Goal: Task Accomplishment & Management: Use online tool/utility

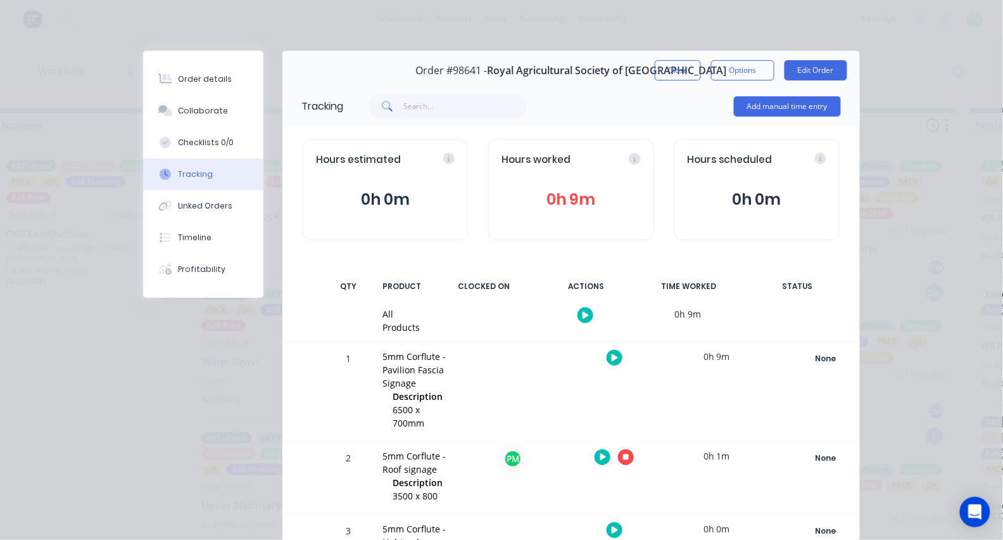
scroll to position [115, 0]
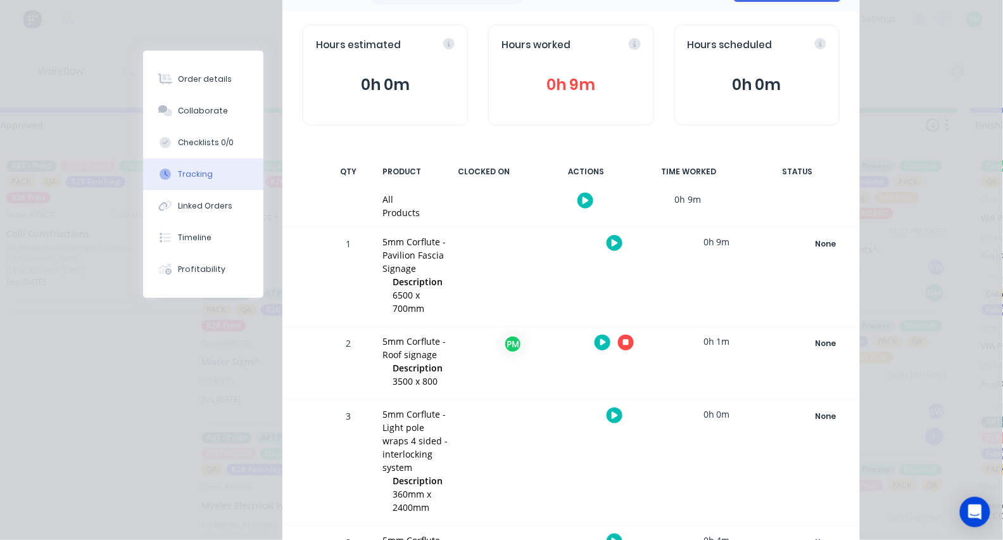
click at [624, 340] on icon "button" at bounding box center [626, 343] width 6 height 6
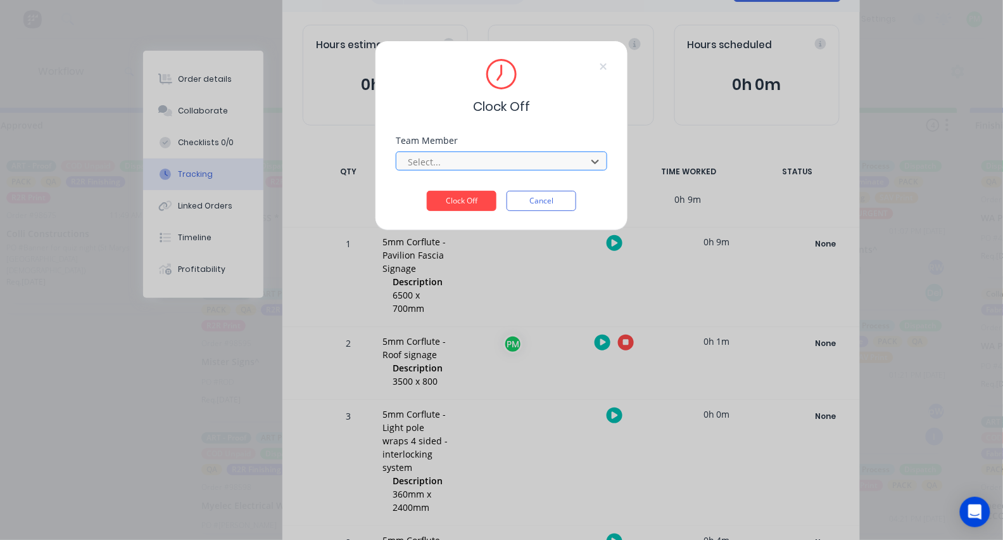
click at [513, 156] on div "Select..." at bounding box center [493, 161] width 181 height 19
type input "r"
type input "pro"
click at [462, 205] on button "Clock Off" at bounding box center [462, 201] width 70 height 20
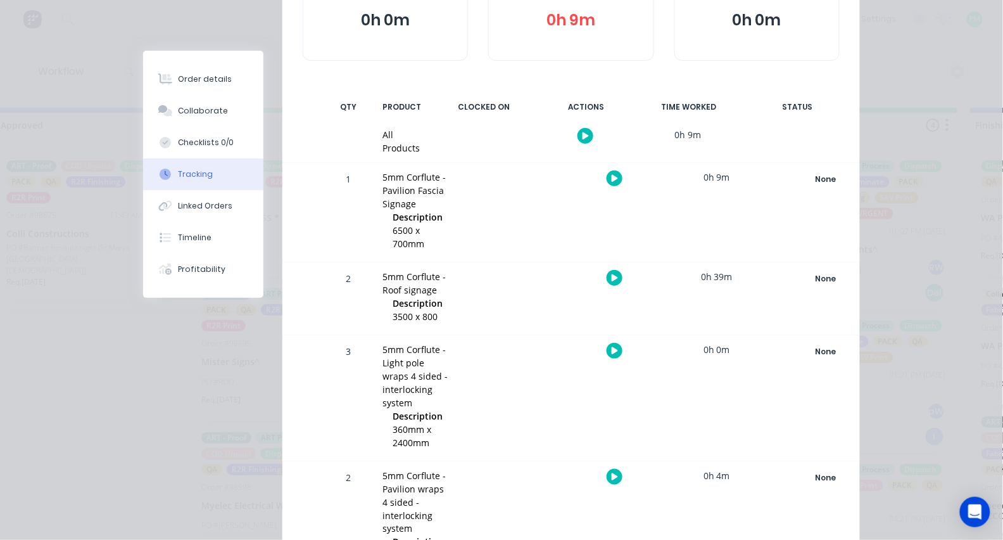
scroll to position [181, 0]
click at [609, 184] on div at bounding box center [614, 177] width 95 height 31
click at [609, 172] on button "button" at bounding box center [615, 177] width 16 height 16
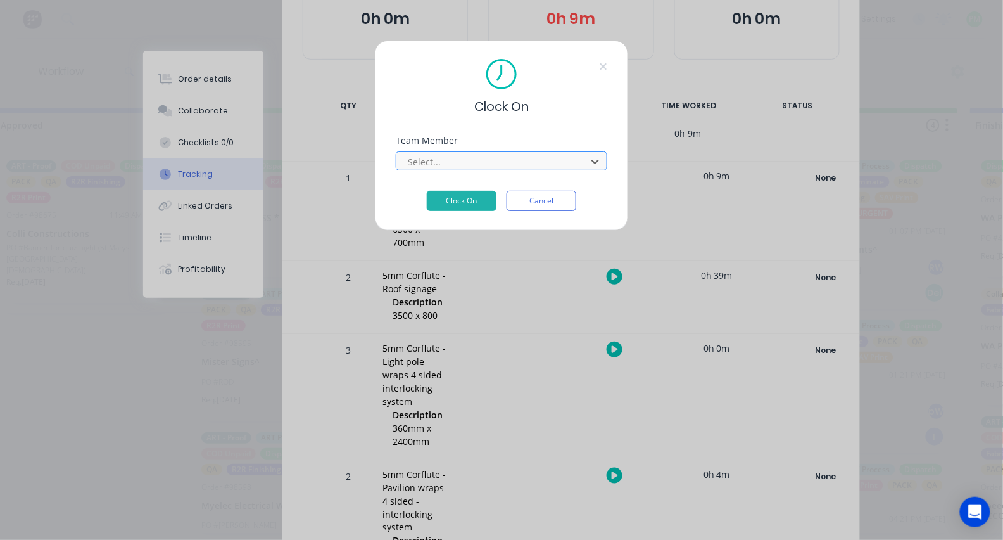
click at [478, 165] on div at bounding box center [494, 162] width 174 height 16
type input "pro"
click at [462, 205] on button "Clock On" at bounding box center [462, 201] width 70 height 20
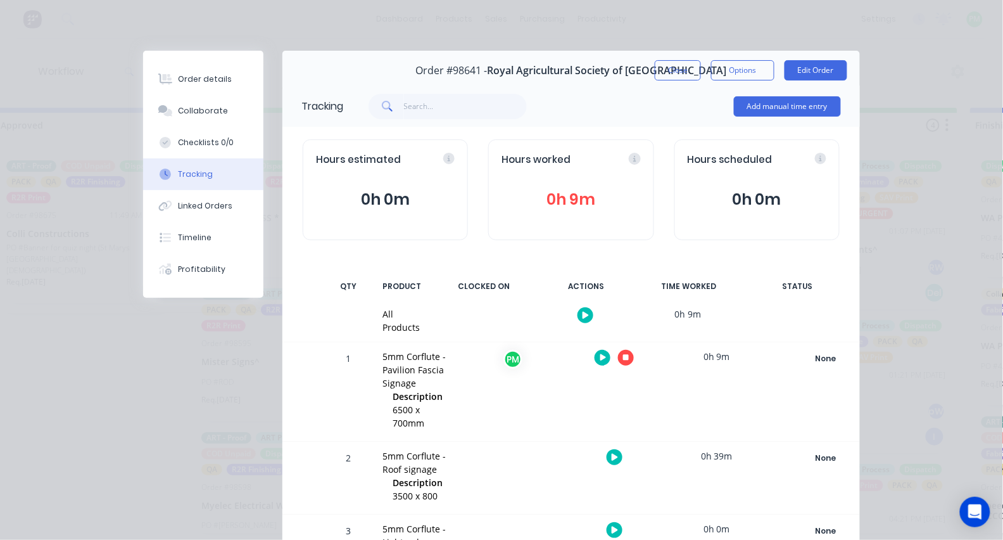
scroll to position [0, 0]
click at [623, 356] on icon "button" at bounding box center [626, 358] width 6 height 6
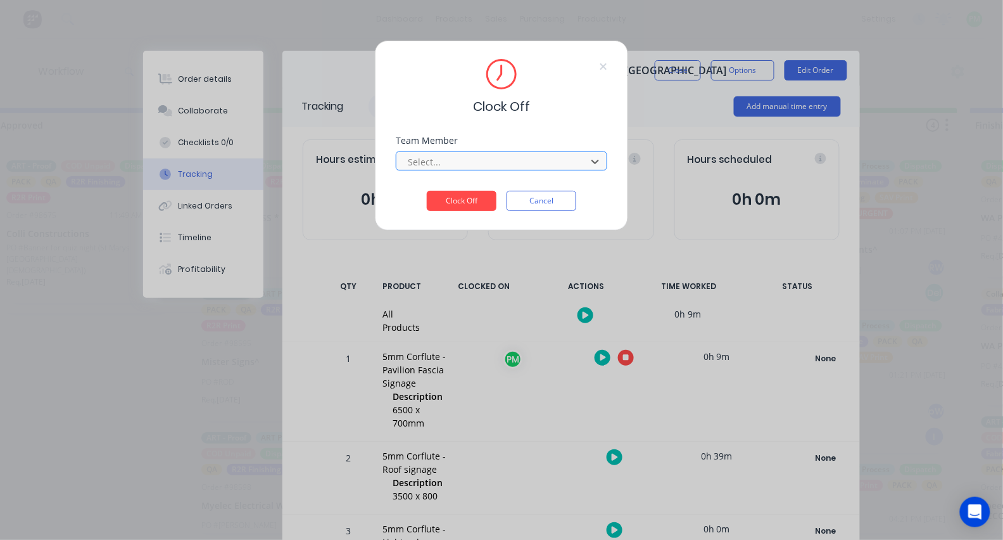
click at [580, 170] on div at bounding box center [494, 162] width 174 height 16
type input "pro"
click at [462, 205] on button "Clock Off" at bounding box center [462, 201] width 70 height 20
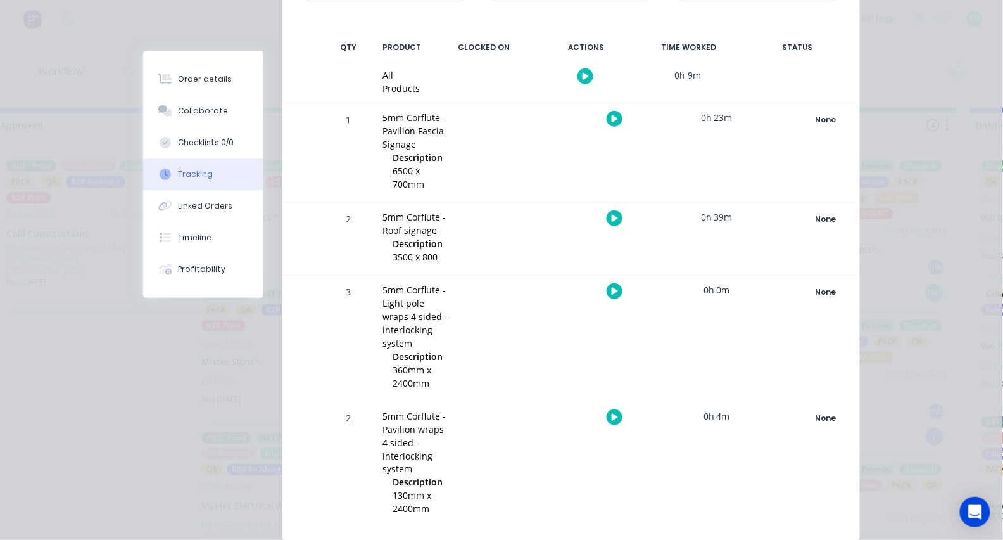
scroll to position [239, 0]
click at [613, 409] on button "button" at bounding box center [615, 417] width 16 height 16
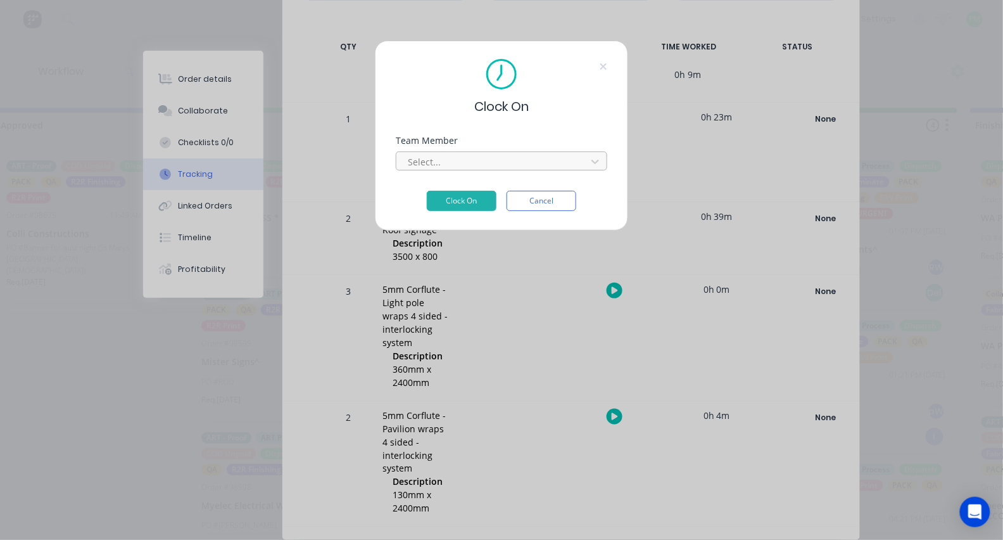
click at [467, 170] on div at bounding box center [494, 162] width 174 height 16
type input "pro"
click at [462, 205] on button "Clock On" at bounding box center [462, 201] width 70 height 20
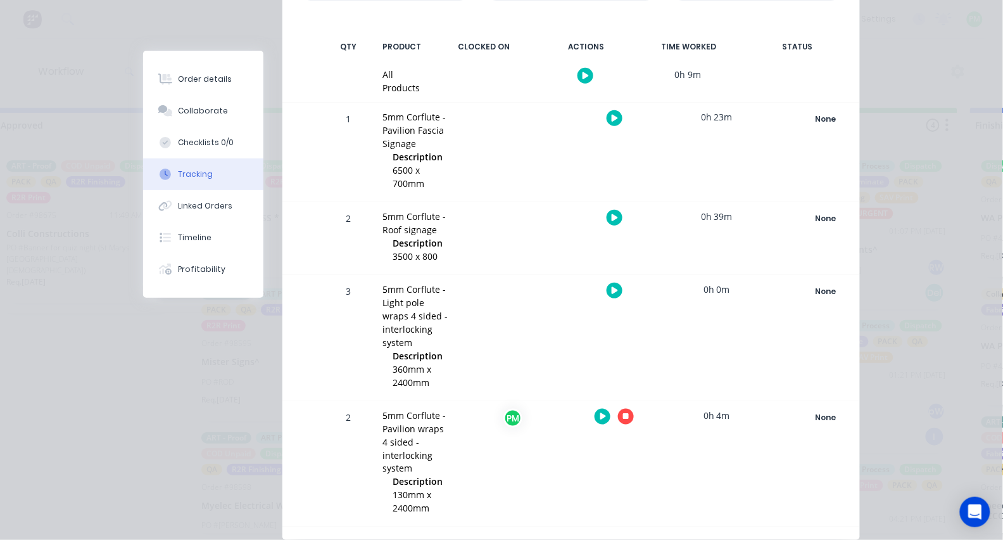
click at [623, 412] on icon "button" at bounding box center [626, 416] width 6 height 8
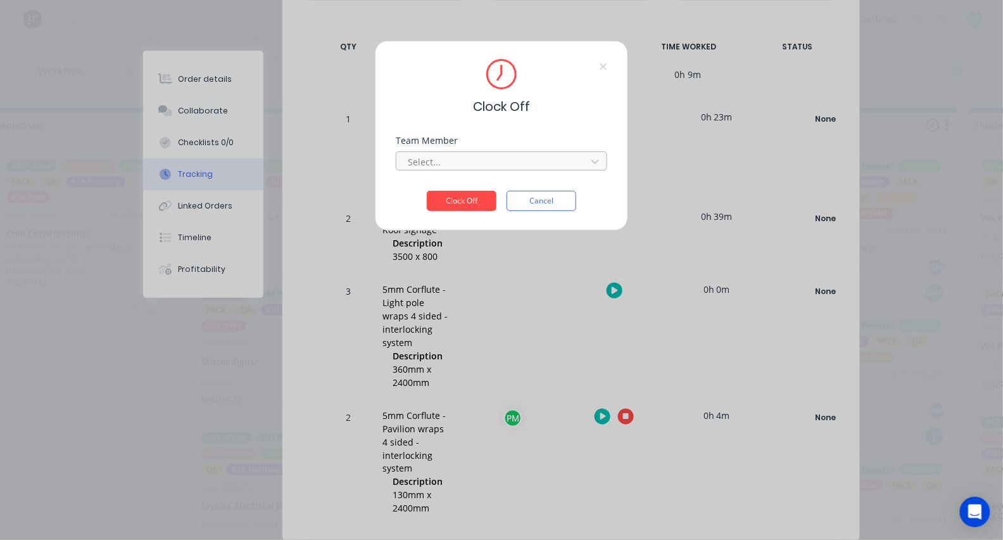
click at [478, 160] on div at bounding box center [494, 162] width 174 height 16
type input "pro"
click at [462, 205] on button "Clock Off" at bounding box center [462, 201] width 70 height 20
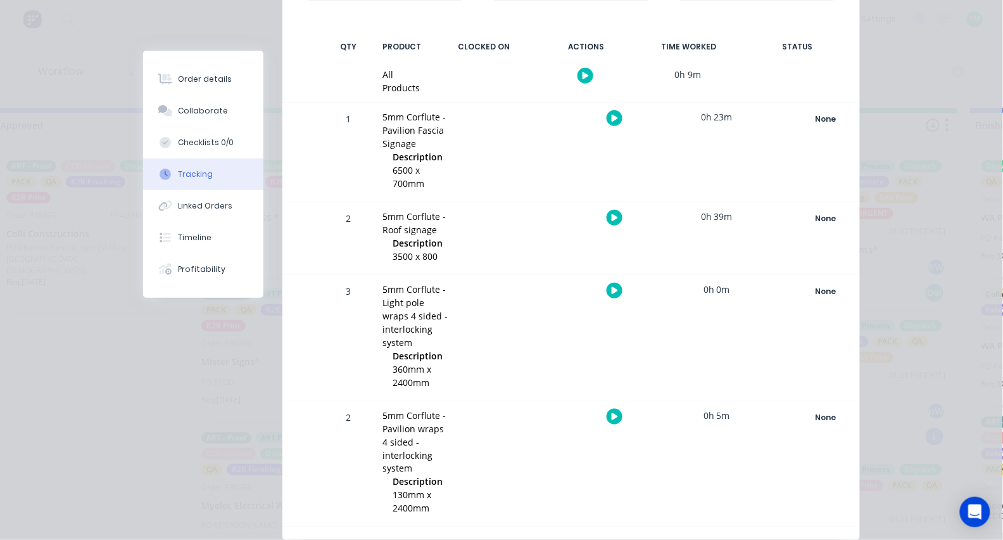
click at [614, 287] on icon "button" at bounding box center [615, 290] width 6 height 7
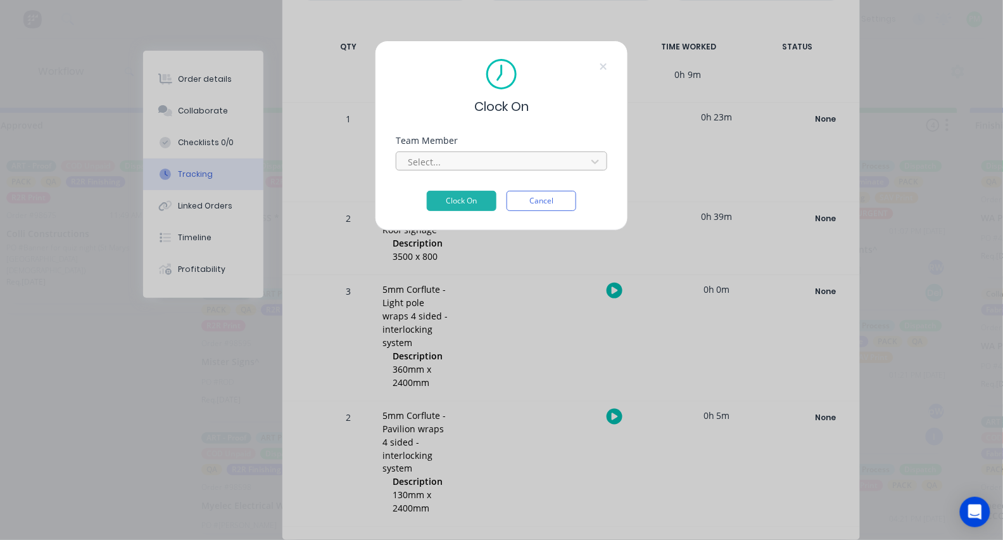
click at [471, 159] on div at bounding box center [494, 162] width 174 height 16
type input "pro"
click at [462, 205] on button "Clock On" at bounding box center [462, 201] width 70 height 20
